Goal: Information Seeking & Learning: Find specific fact

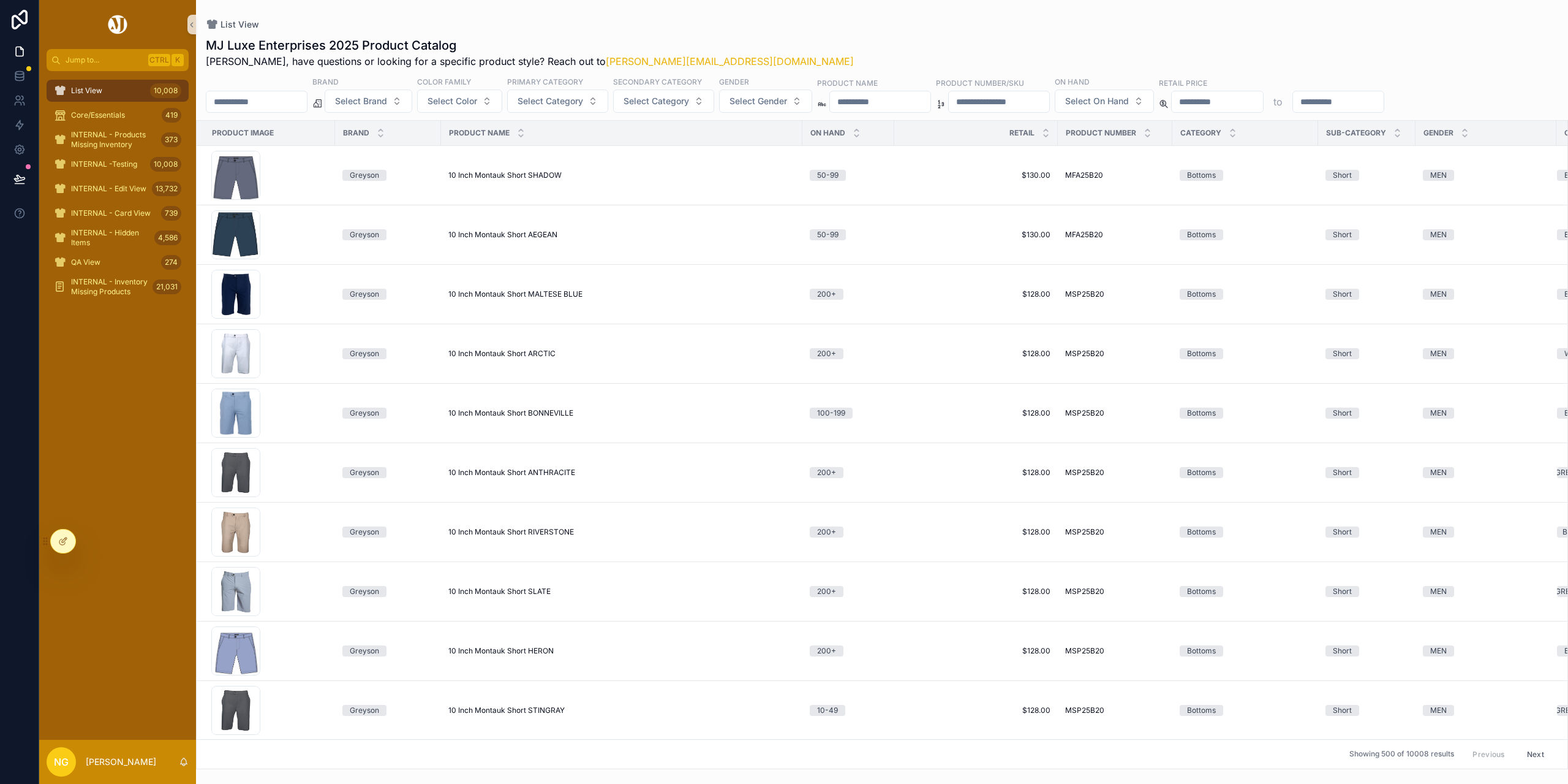
click at [923, 109] on input "scrollable content" at bounding box center [880, 101] width 100 height 17
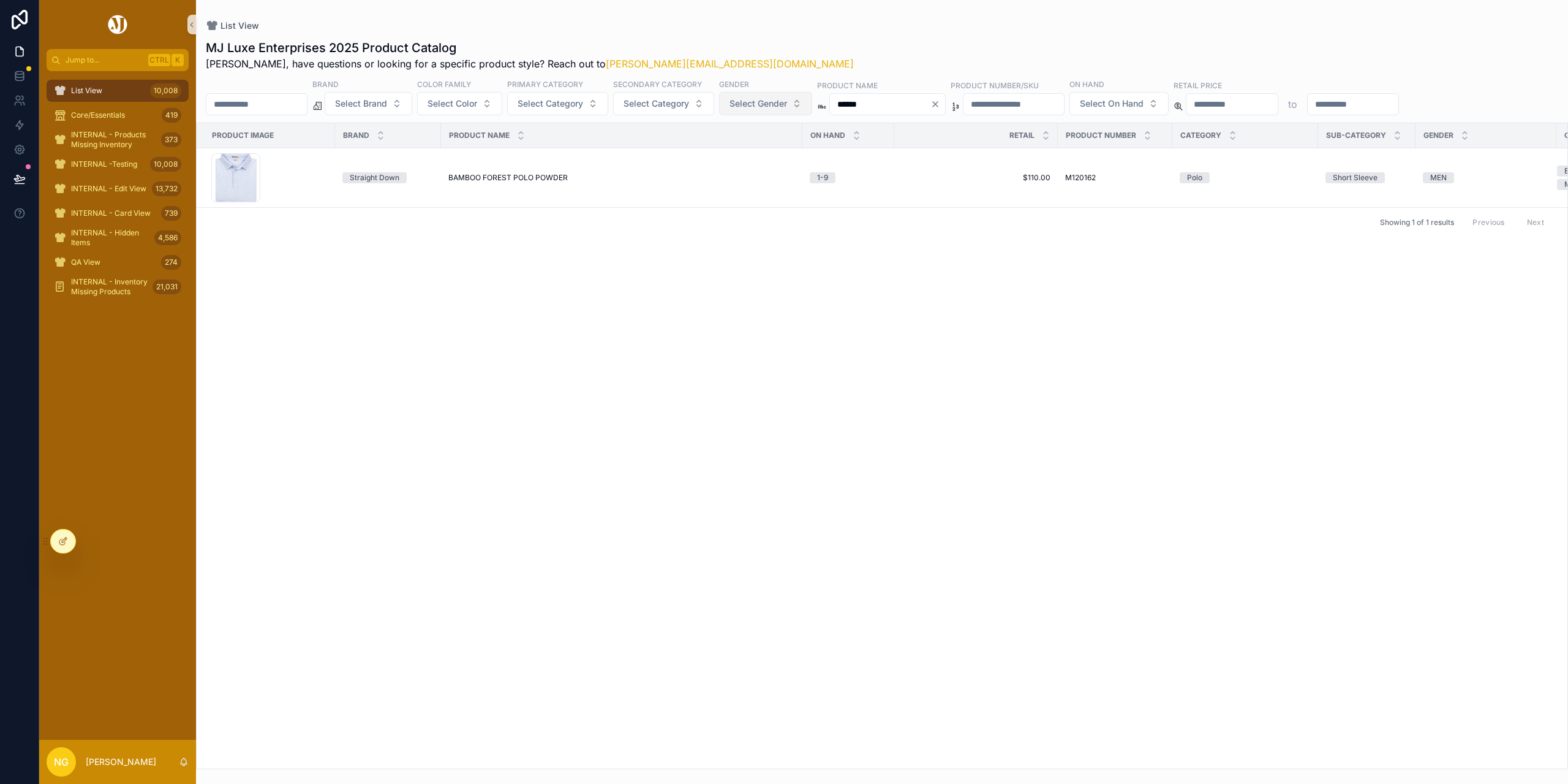
drag, startPoint x: 883, startPoint y: 105, endPoint x: 833, endPoint y: 102, distance: 50.1
click at [833, 102] on div "Brand Select Brand Color Family Select Color Primary Category Select Category S…" at bounding box center [882, 97] width 1372 height 37
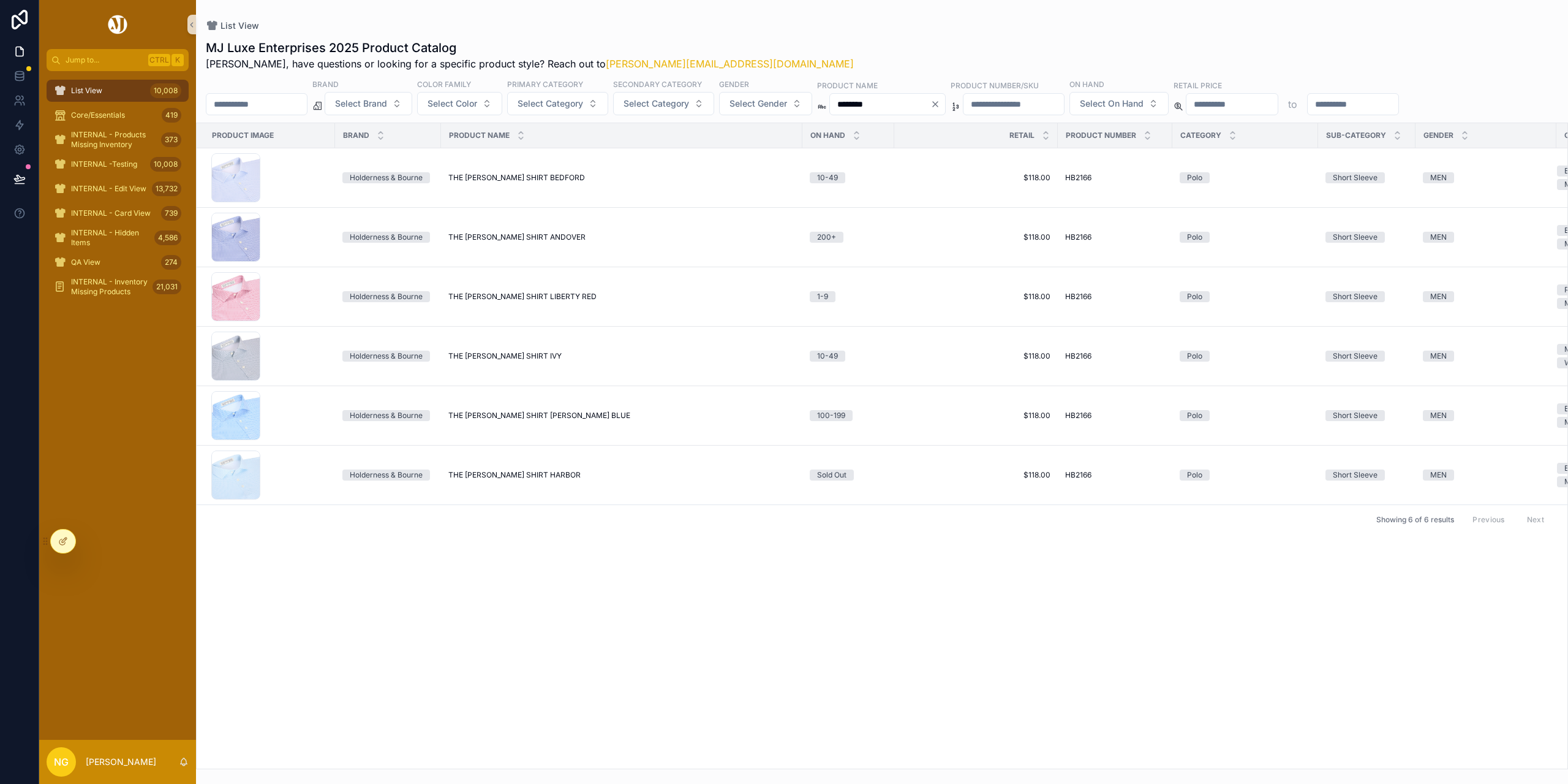
drag, startPoint x: 926, startPoint y: 101, endPoint x: 728, endPoint y: 84, distance: 198.7
click at [728, 84] on div "Brand Select Brand Color Family Select Color Primary Category Select Category S…" at bounding box center [882, 97] width 1372 height 37
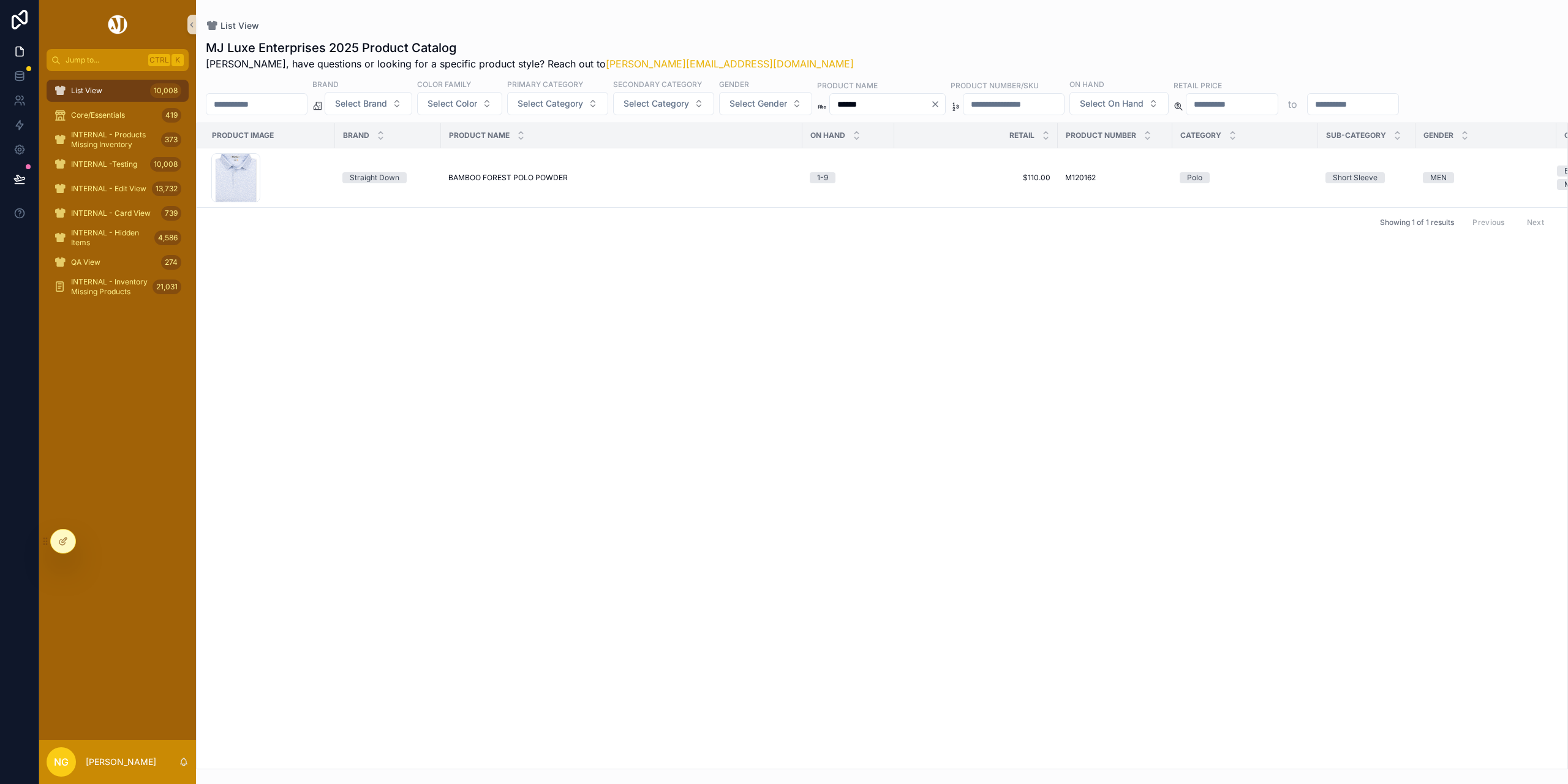
drag, startPoint x: 912, startPoint y: 110, endPoint x: 742, endPoint y: 87, distance: 171.5
click at [742, 87] on div "Brand Select Brand Color Family Select Color Primary Category Select Category S…" at bounding box center [882, 97] width 1372 height 37
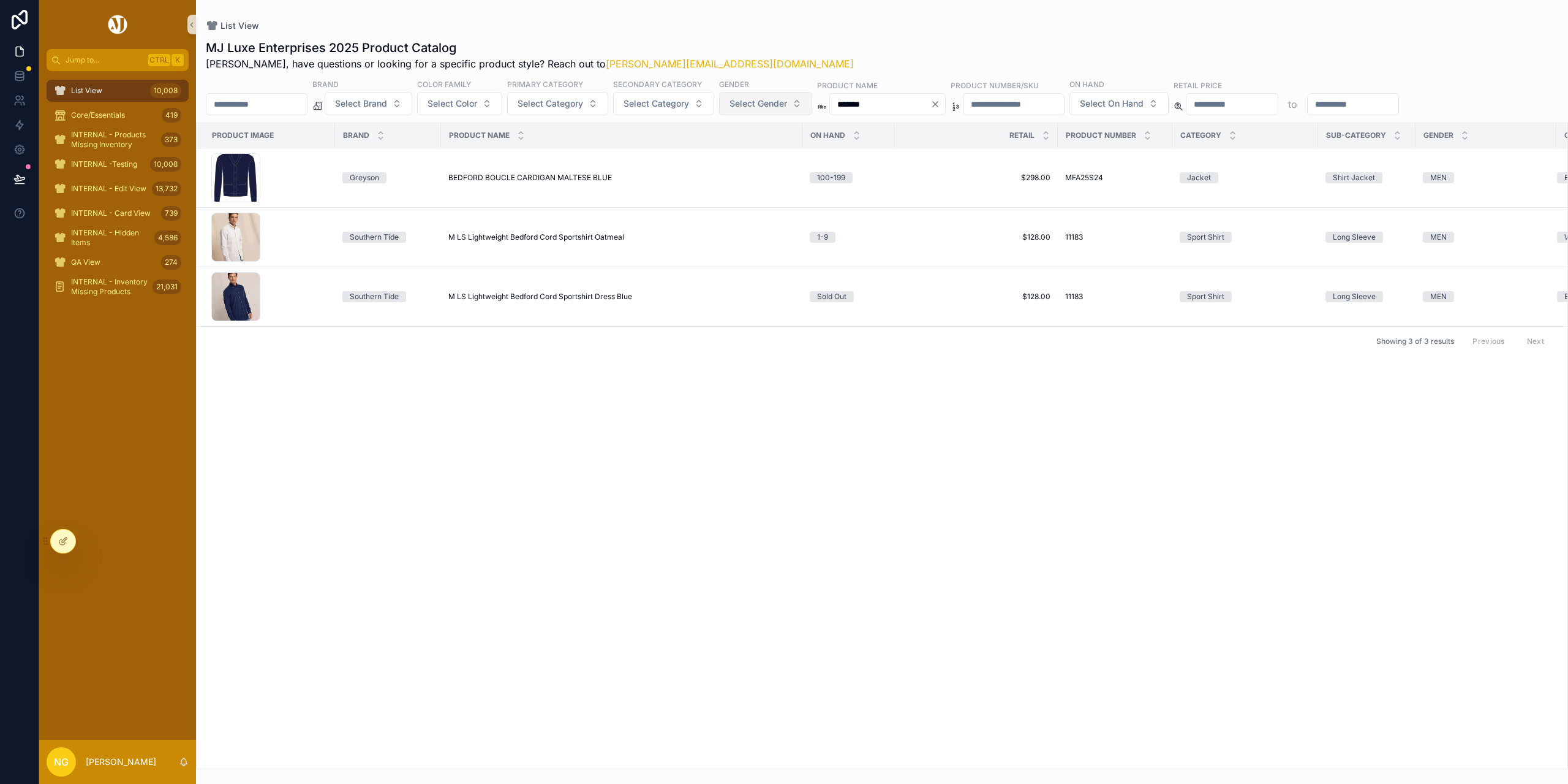
drag, startPoint x: 943, startPoint y: 111, endPoint x: 808, endPoint y: 98, distance: 135.6
click at [808, 98] on div "Brand Select Brand Color Family Select Color Primary Category Select Category S…" at bounding box center [882, 97] width 1372 height 37
type input "********"
